Goal: Task Accomplishment & Management: Manage account settings

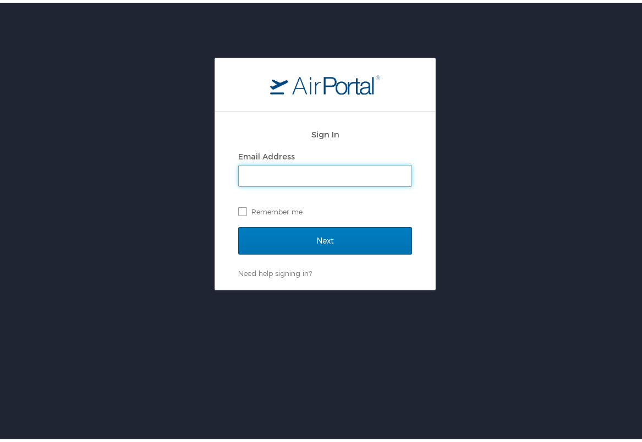
click at [378, 176] on input "Email Address" at bounding box center [325, 173] width 173 height 21
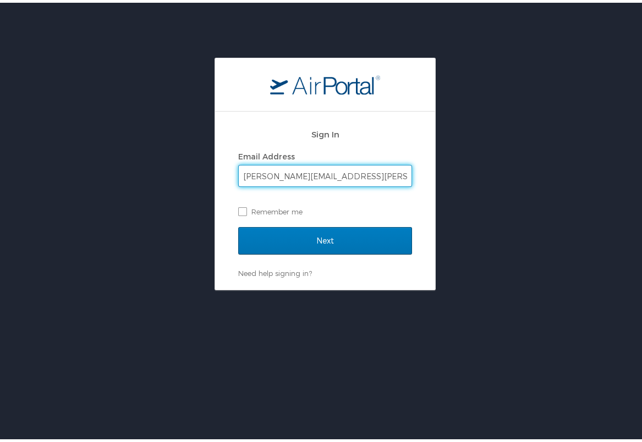
type input "[PERSON_NAME][EMAIL_ADDRESS][PERSON_NAME][DOMAIN_NAME]"
click at [238, 225] on input "Next" at bounding box center [325, 239] width 174 height 28
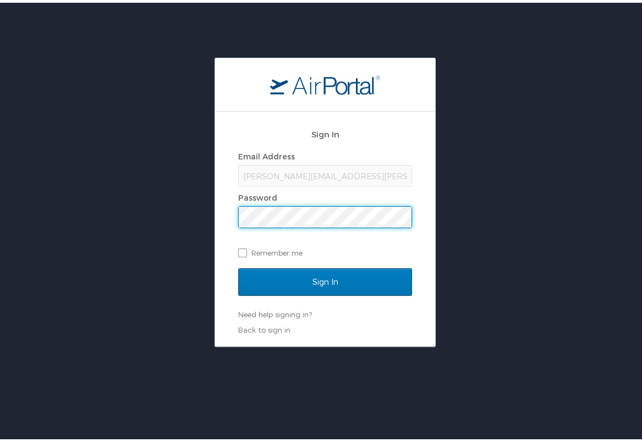
click at [238, 266] on input "Sign In" at bounding box center [325, 280] width 174 height 28
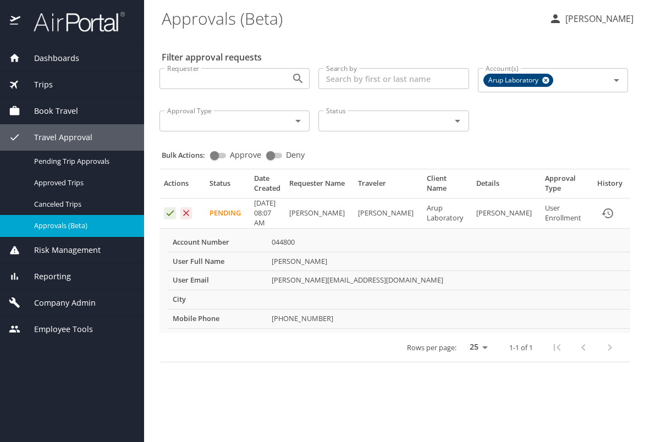
click at [84, 395] on div "Dashboards AirPortal 360™ Manager My Travel Dashboard Trips Airtinerary® Lookup…" at bounding box center [72, 243] width 144 height 397
click at [188, 215] on icon "Approval table" at bounding box center [186, 213] width 10 height 10
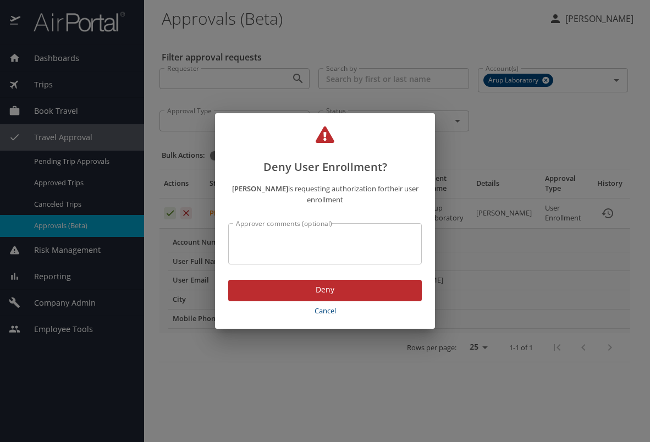
click at [293, 236] on textarea "Approver comments (optional)" at bounding box center [325, 244] width 178 height 21
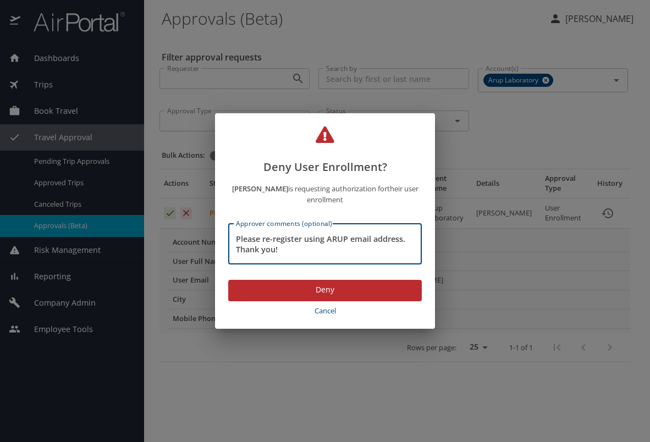
type textarea "Please re-register using ARUP email address. Thank you!"
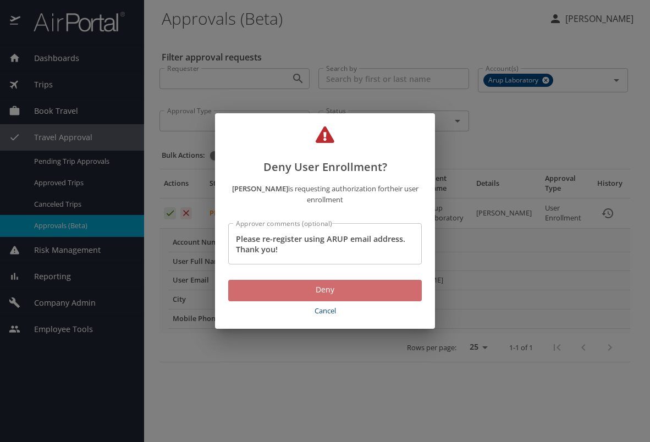
click at [331, 288] on span "Deny" at bounding box center [325, 290] width 176 height 14
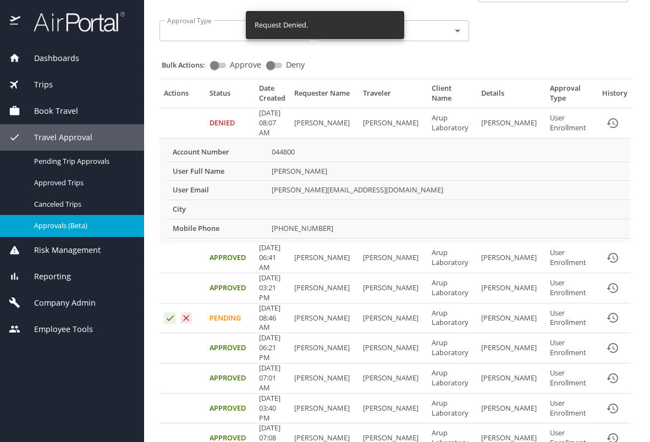
scroll to position [110, 0]
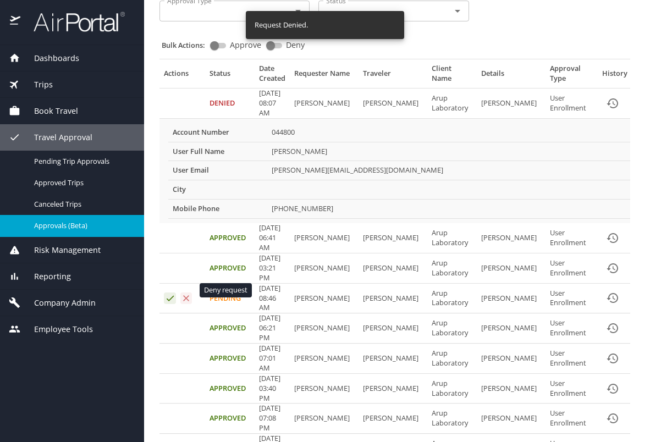
click at [188, 293] on icon "Approval table" at bounding box center [186, 298] width 10 height 10
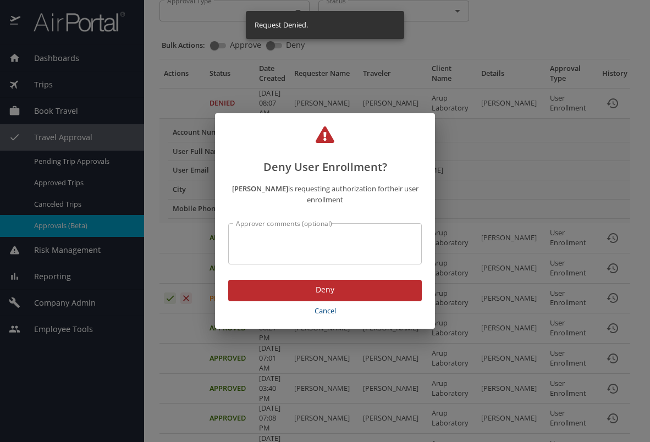
click at [296, 240] on textarea "Approver comments (optional)" at bounding box center [325, 244] width 178 height 21
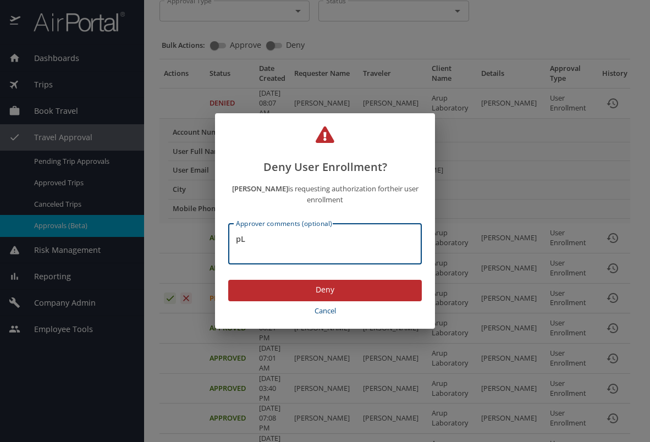
type textarea "p"
type textarea "Please re-register using ARUP email address. Thank you!"
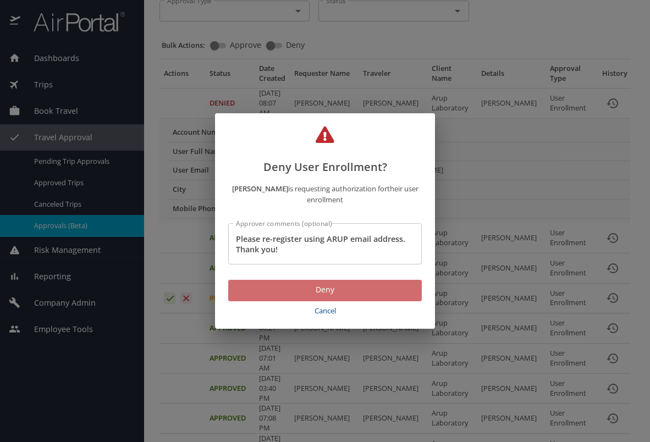
click at [355, 286] on span "Deny" at bounding box center [325, 290] width 176 height 14
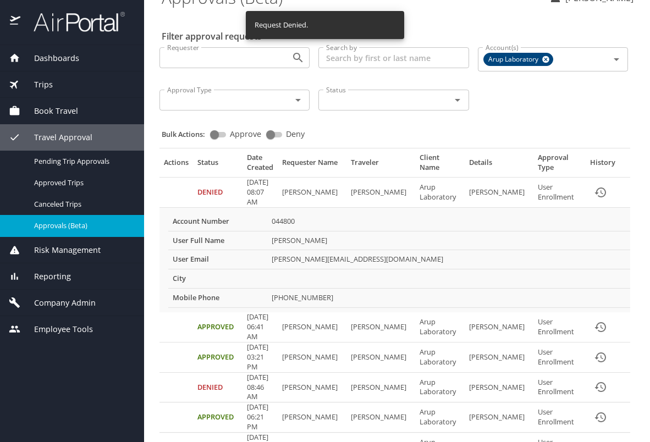
scroll to position [0, 0]
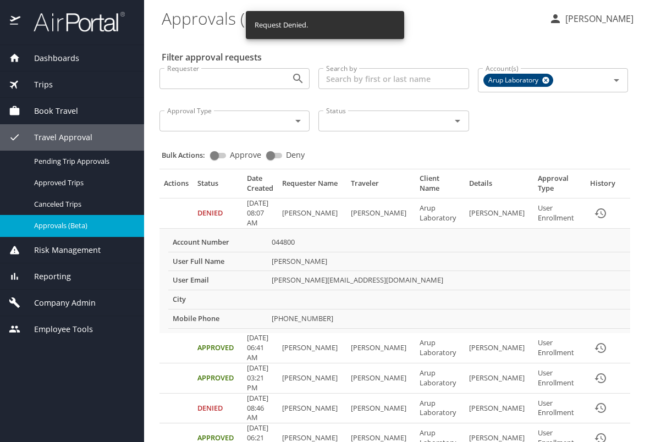
click at [576, 22] on p "[PERSON_NAME]" at bounding box center [598, 18] width 72 height 13
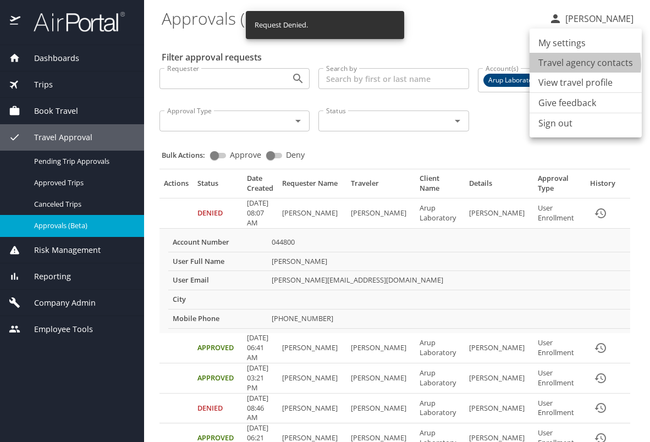
click at [575, 64] on li "Travel agency contacts" at bounding box center [586, 63] width 112 height 20
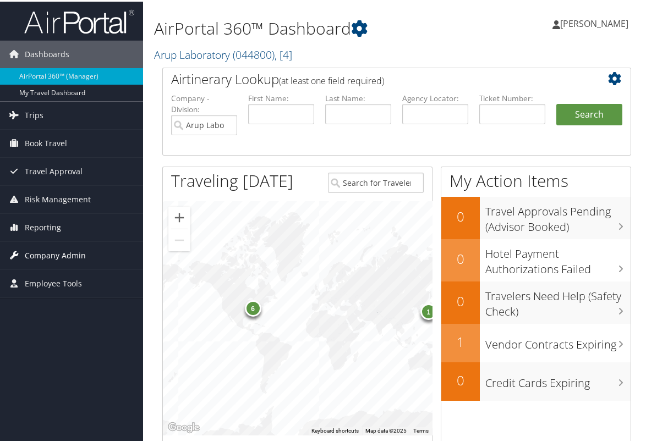
click at [61, 253] on span "Company Admin" at bounding box center [55, 254] width 61 height 28
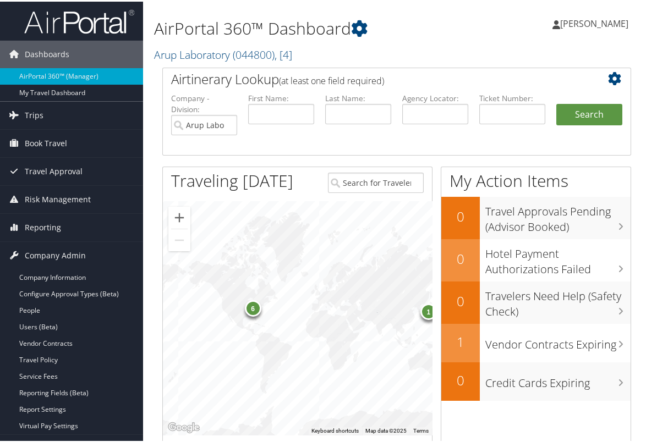
click at [592, 23] on span "[PERSON_NAME]" at bounding box center [594, 22] width 68 height 12
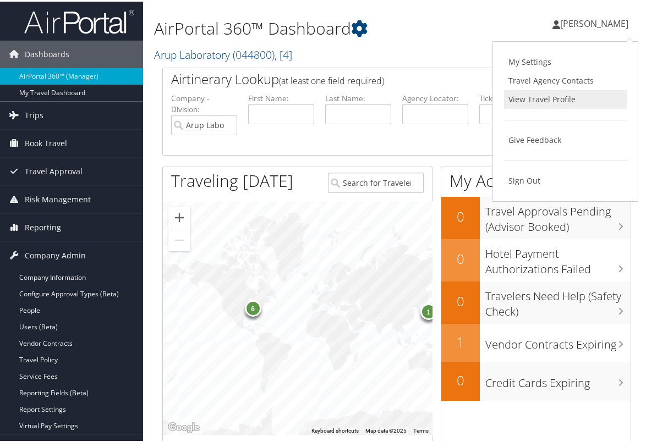
click at [550, 97] on link "View Travel Profile" at bounding box center [565, 98] width 123 height 19
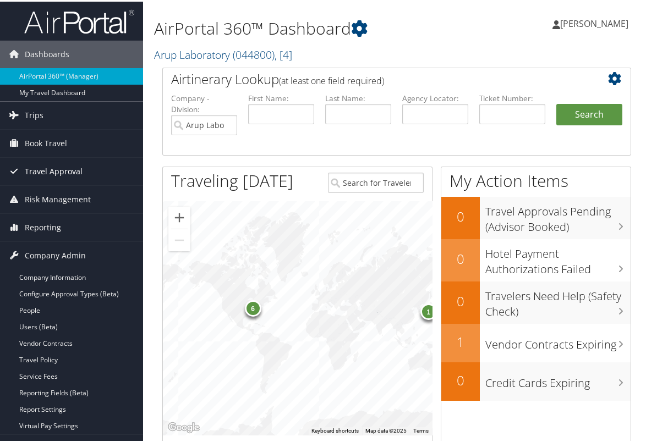
click at [51, 161] on span "Travel Approval" at bounding box center [54, 170] width 58 height 28
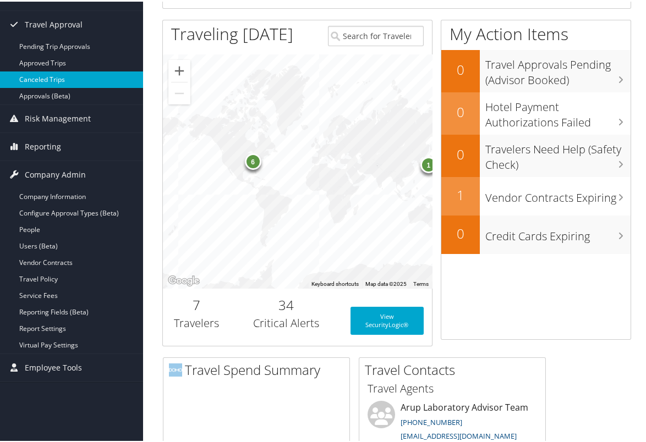
scroll to position [165, 0]
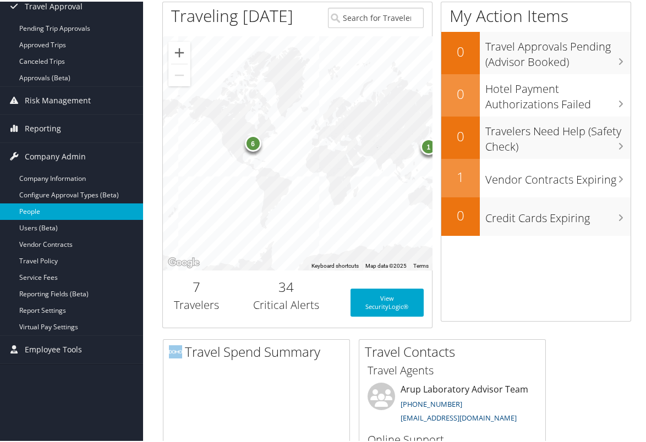
click at [80, 207] on link "People" at bounding box center [71, 210] width 143 height 17
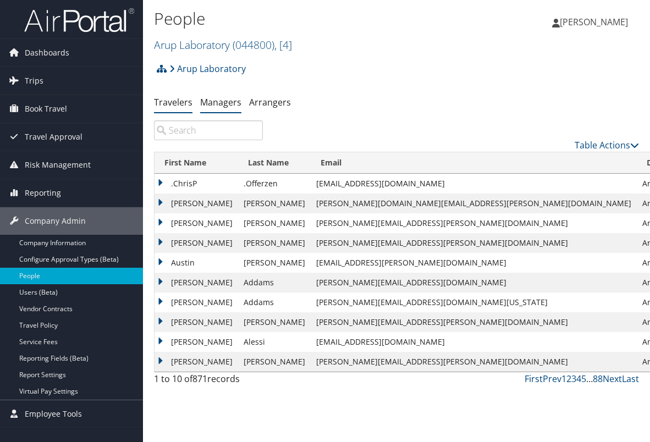
click at [222, 101] on link "Managers" at bounding box center [220, 102] width 41 height 12
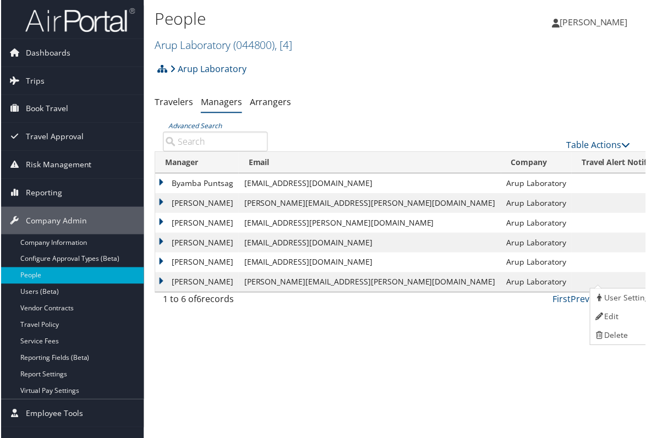
click at [450, 346] on div "People Arup Laboratory ( 044800 ) , [ 4 ] Arup Laboratory Arup Laboratory, [4] …" at bounding box center [396, 221] width 507 height 442
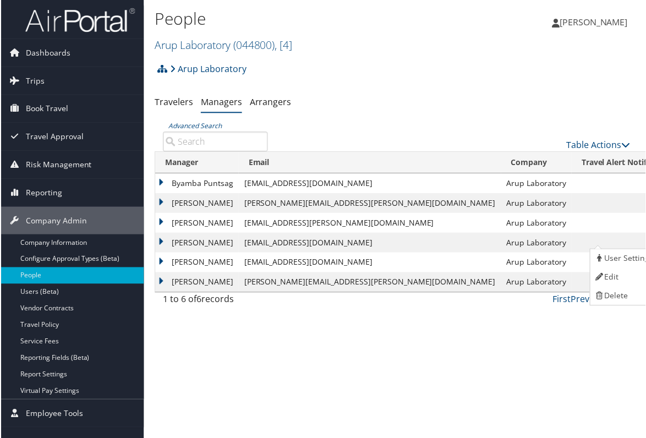
click at [397, 275] on td "[PERSON_NAME][EMAIL_ADDRESS][PERSON_NAME][DOMAIN_NAME]" at bounding box center [369, 283] width 263 height 20
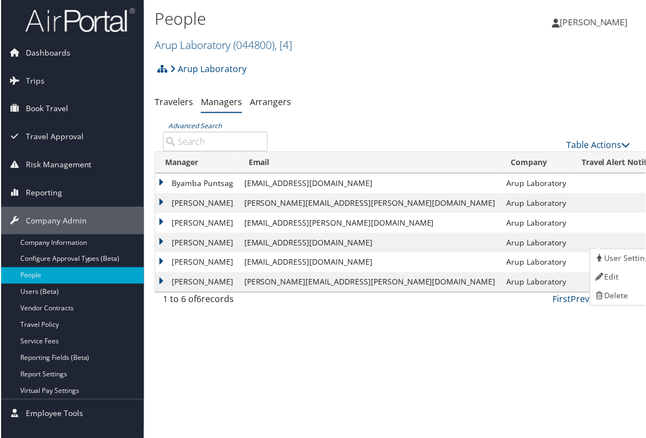
click at [526, 326] on div "People Arup Laboratory ( 044800 ) , [ 4 ] Arup Laboratory Arup Laboratory, [4] …" at bounding box center [396, 221] width 507 height 442
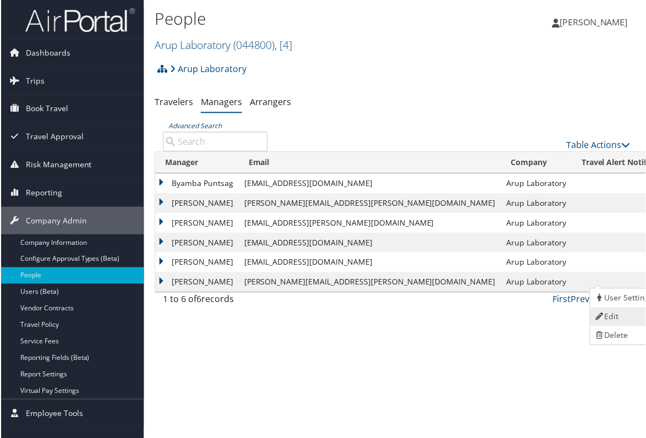
click at [616, 318] on link "Edit" at bounding box center [625, 317] width 68 height 19
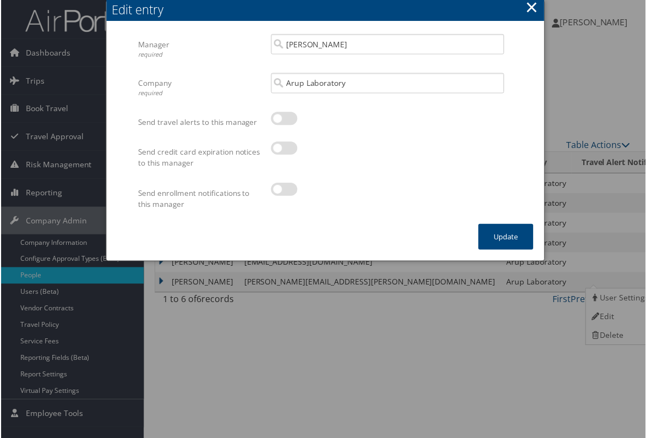
click at [526, 7] on button "×" at bounding box center [532, 7] width 13 height 22
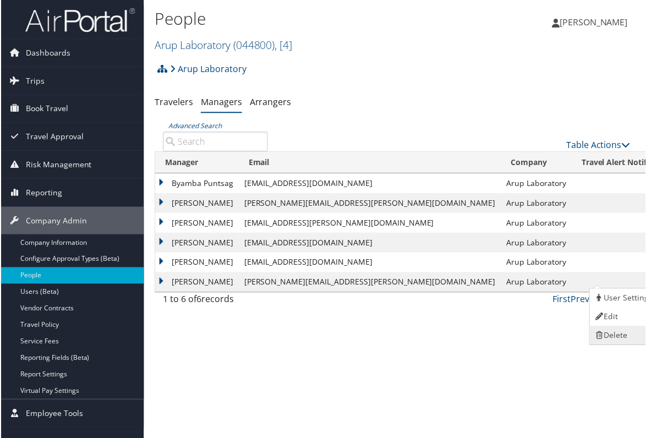
click at [602, 339] on icon at bounding box center [600, 336] width 10 height 8
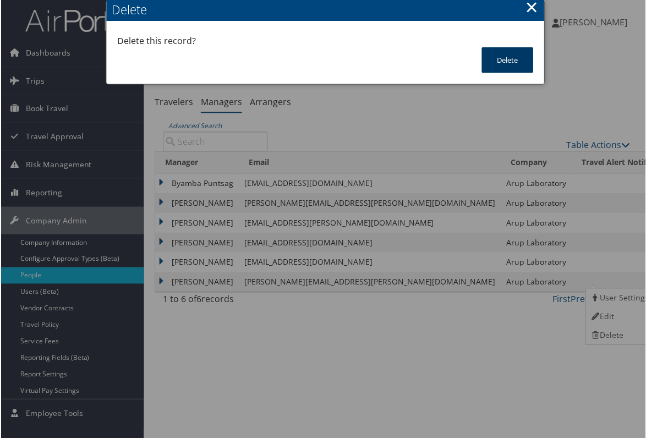
click at [502, 64] on button "Delete" at bounding box center [508, 60] width 52 height 26
